Goal: Information Seeking & Learning: Find specific page/section

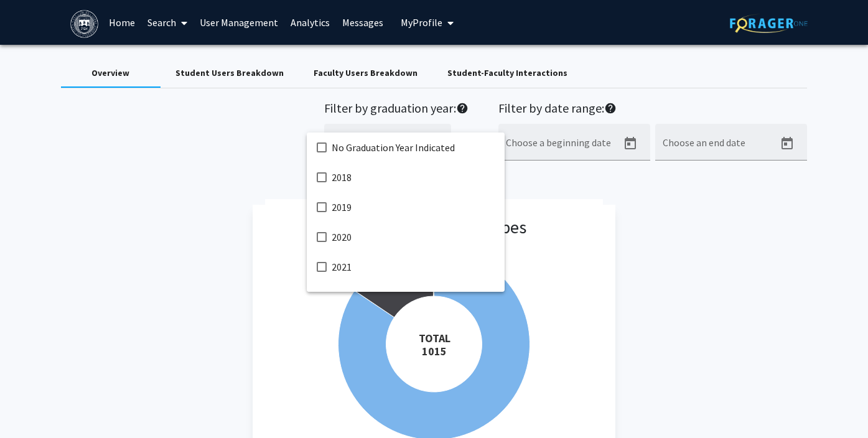
scroll to position [233, 0]
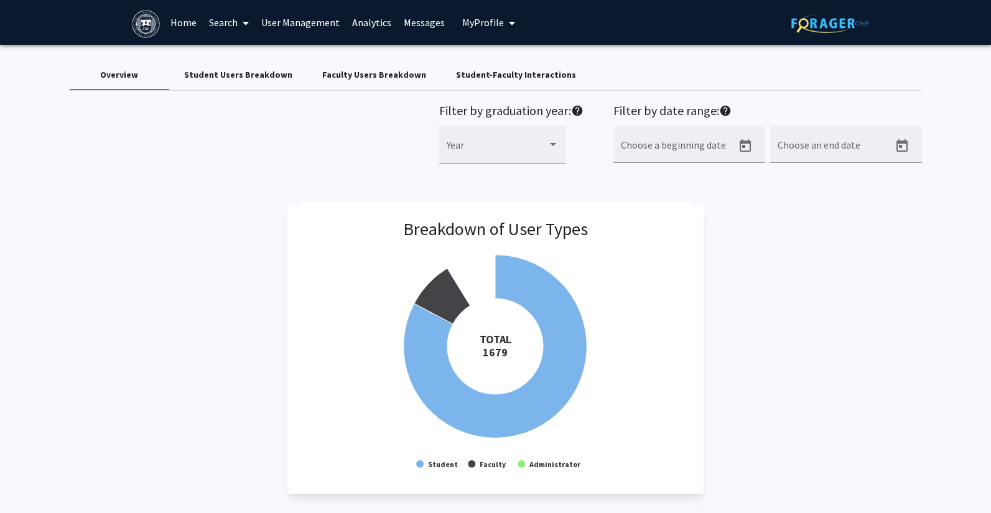
click at [220, 24] on link "Search" at bounding box center [229, 23] width 52 height 44
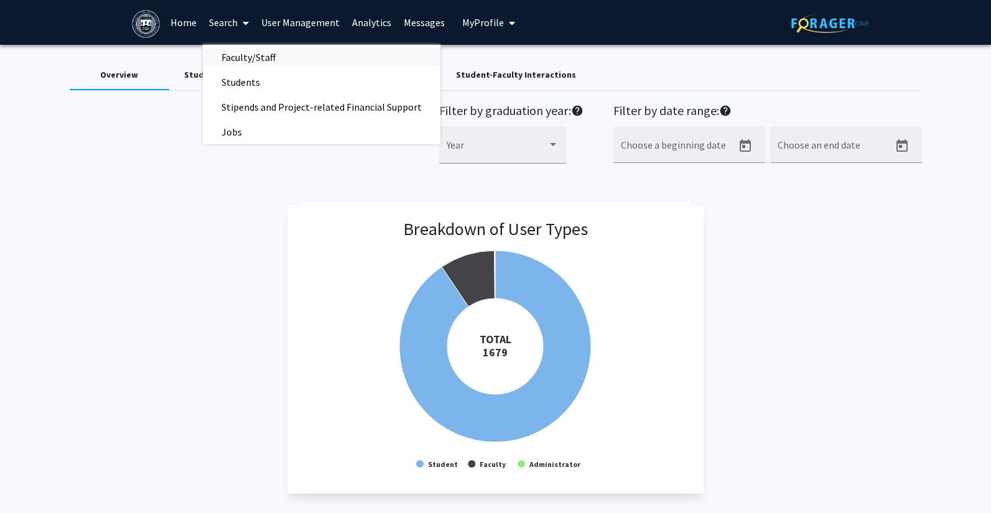
click at [224, 57] on span "Faculty/Staff" at bounding box center [248, 57] width 91 height 25
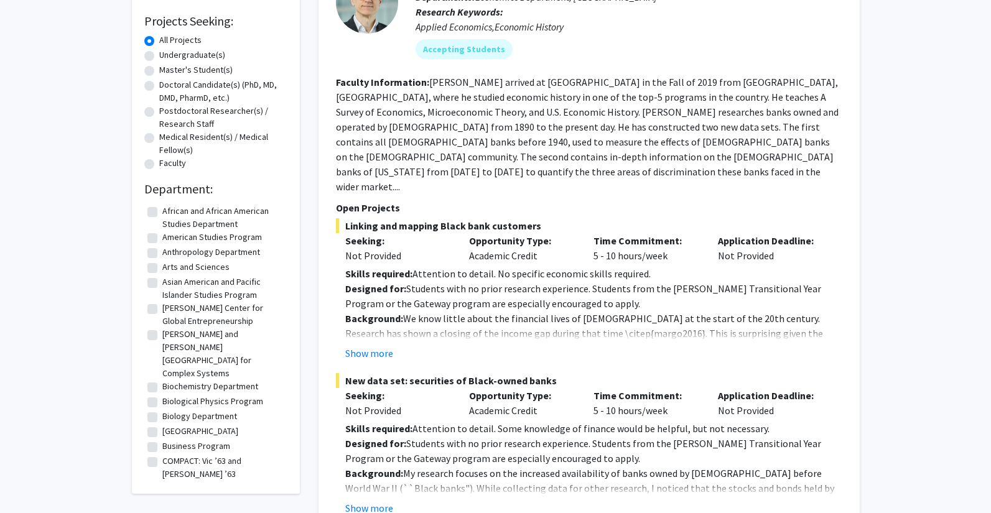
scroll to position [218, 0]
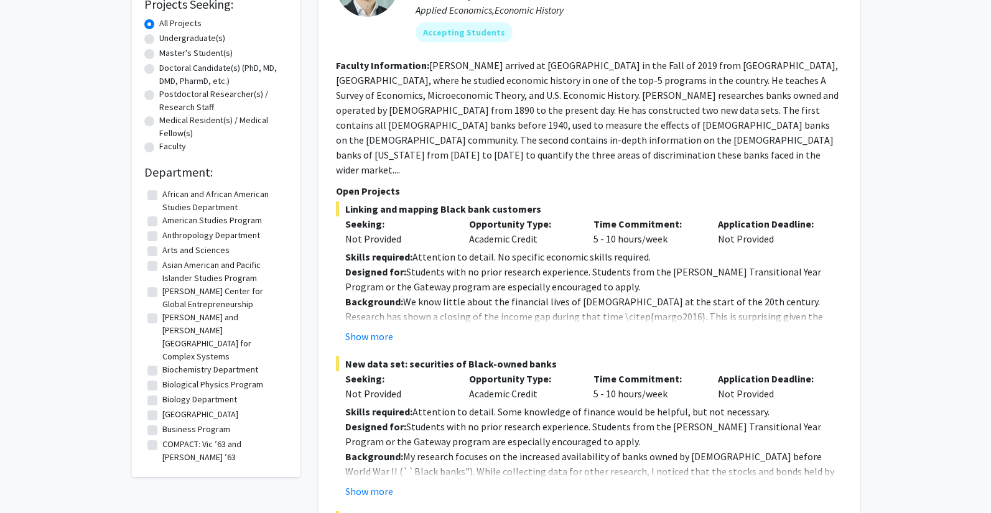
click at [162, 393] on label "Biology Department" at bounding box center [199, 399] width 75 height 13
click at [162, 393] on input "Biology Department" at bounding box center [166, 397] width 8 height 8
checkbox input "true"
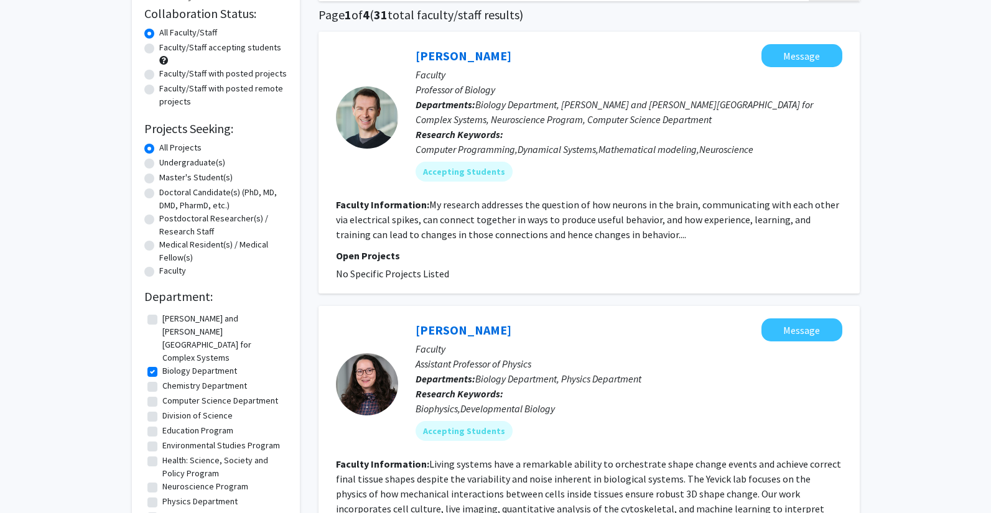
scroll to position [139, 0]
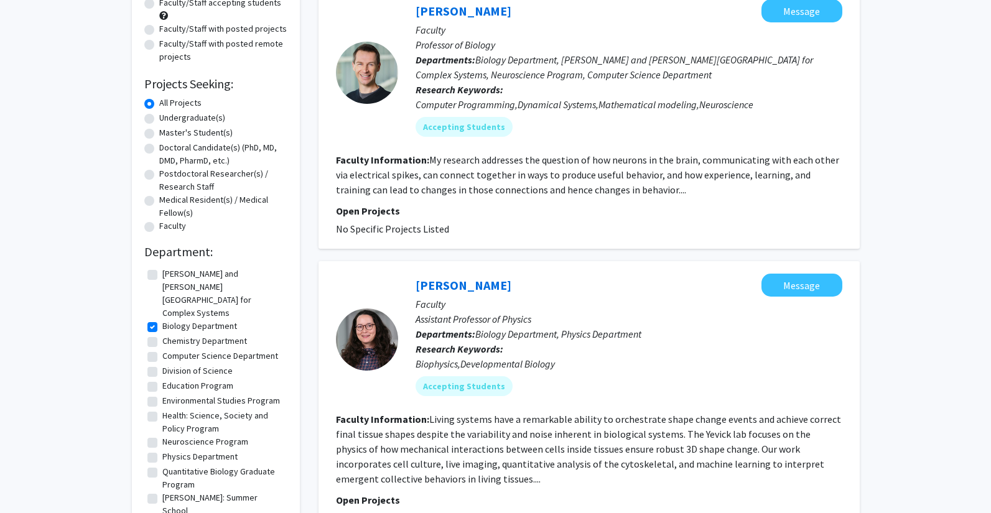
click at [162, 320] on label "Biology Department" at bounding box center [199, 326] width 75 height 13
click at [162, 320] on input "Biology Department" at bounding box center [166, 324] width 8 height 8
checkbox input "false"
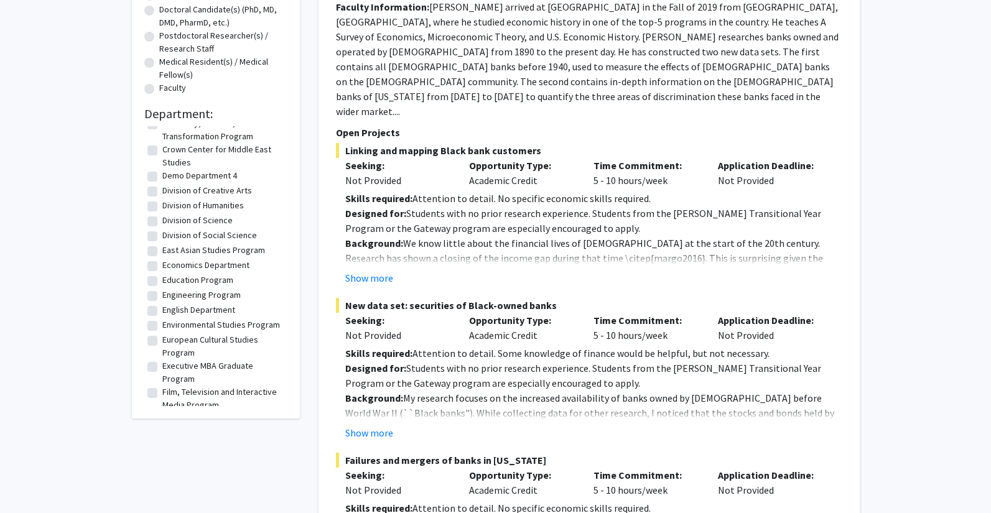
scroll to position [465, 0]
click at [162, 333] on label "European Cultural Studies Program" at bounding box center [223, 346] width 122 height 26
click at [162, 333] on input "European Cultural Studies Program" at bounding box center [166, 337] width 8 height 8
checkbox input "true"
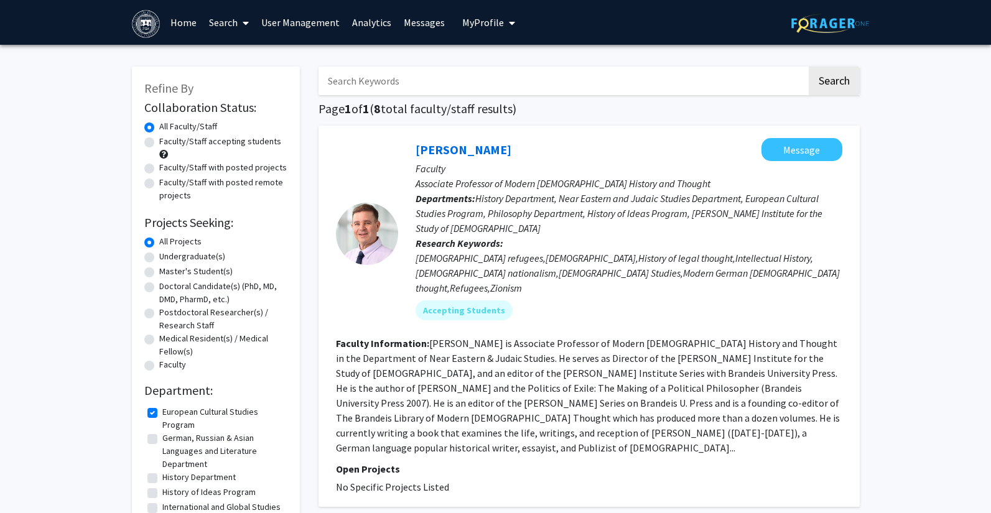
click at [218, 27] on link "Search" at bounding box center [229, 23] width 52 height 44
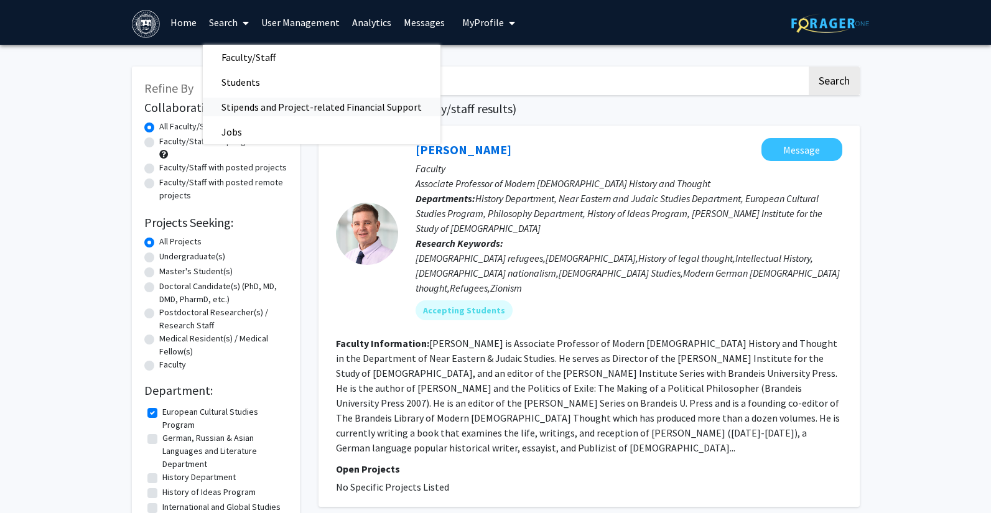
click at [231, 105] on span "Stipends and Project-related Financial Support" at bounding box center [322, 107] width 238 height 25
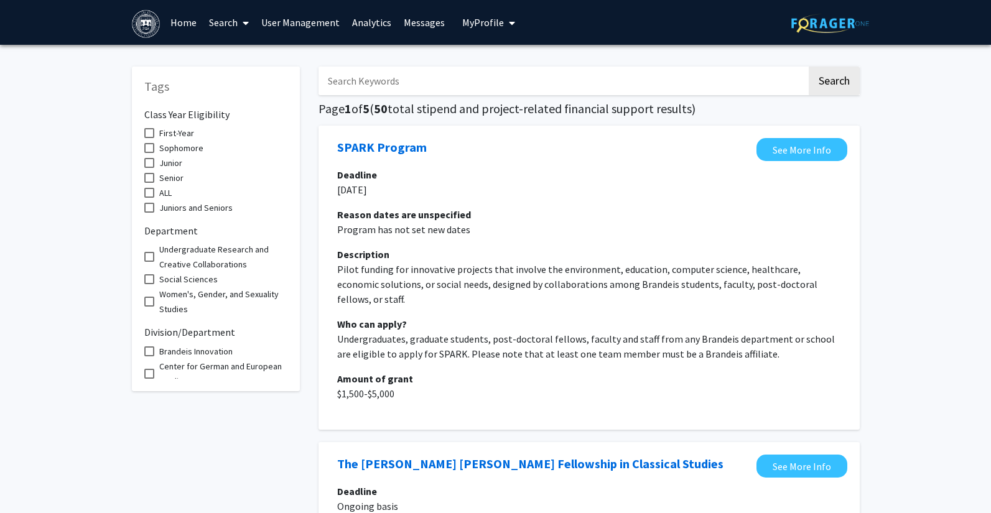
click at [350, 82] on input "Search Keywords" at bounding box center [563, 81] width 488 height 29
type input "Provost"
click at [809, 67] on button "Search" at bounding box center [834, 81] width 51 height 29
